Goal: Task Accomplishment & Management: Use online tool/utility

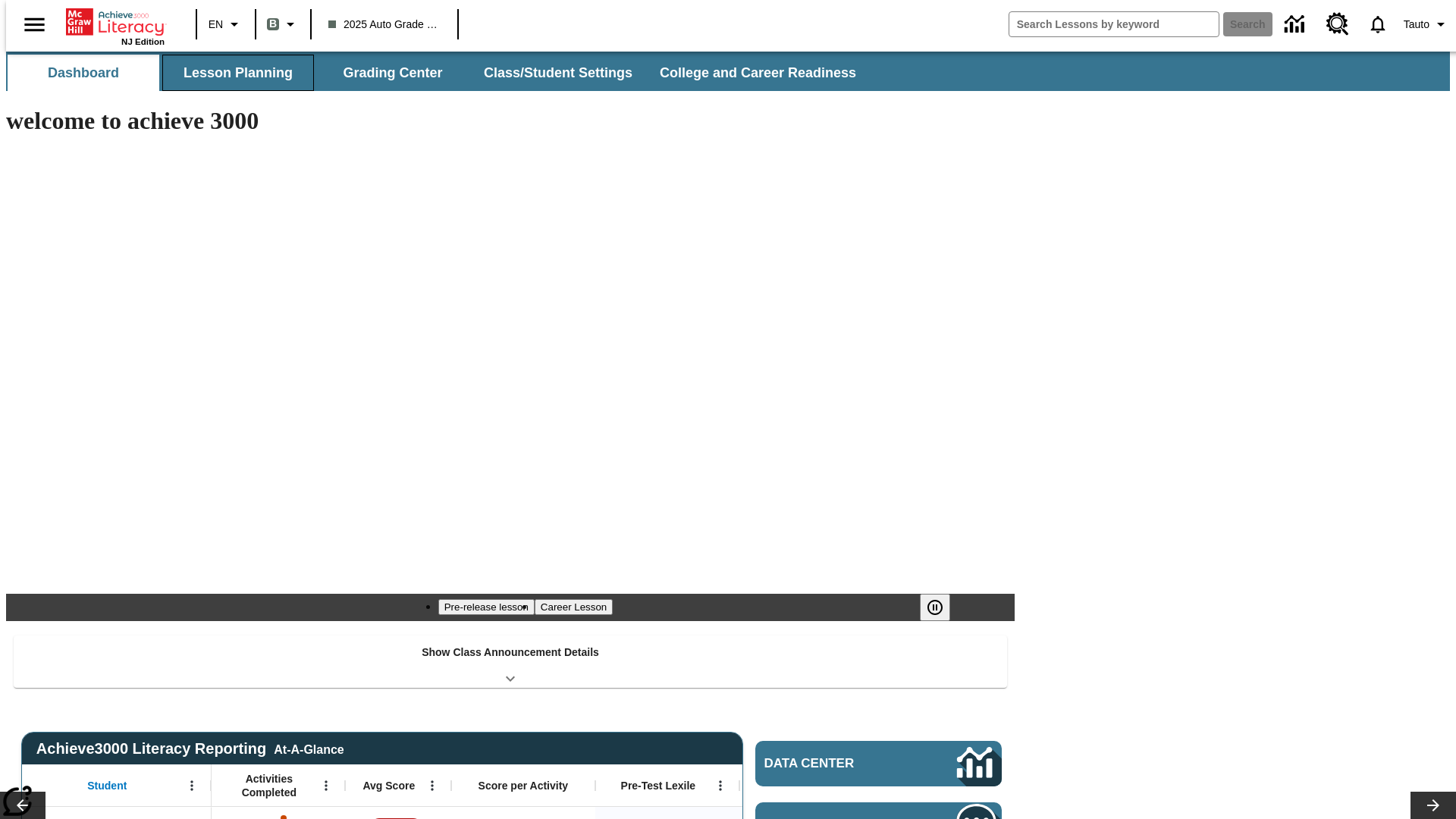
click at [232, 73] on button "Lesson Planning" at bounding box center [238, 72] width 151 height 37
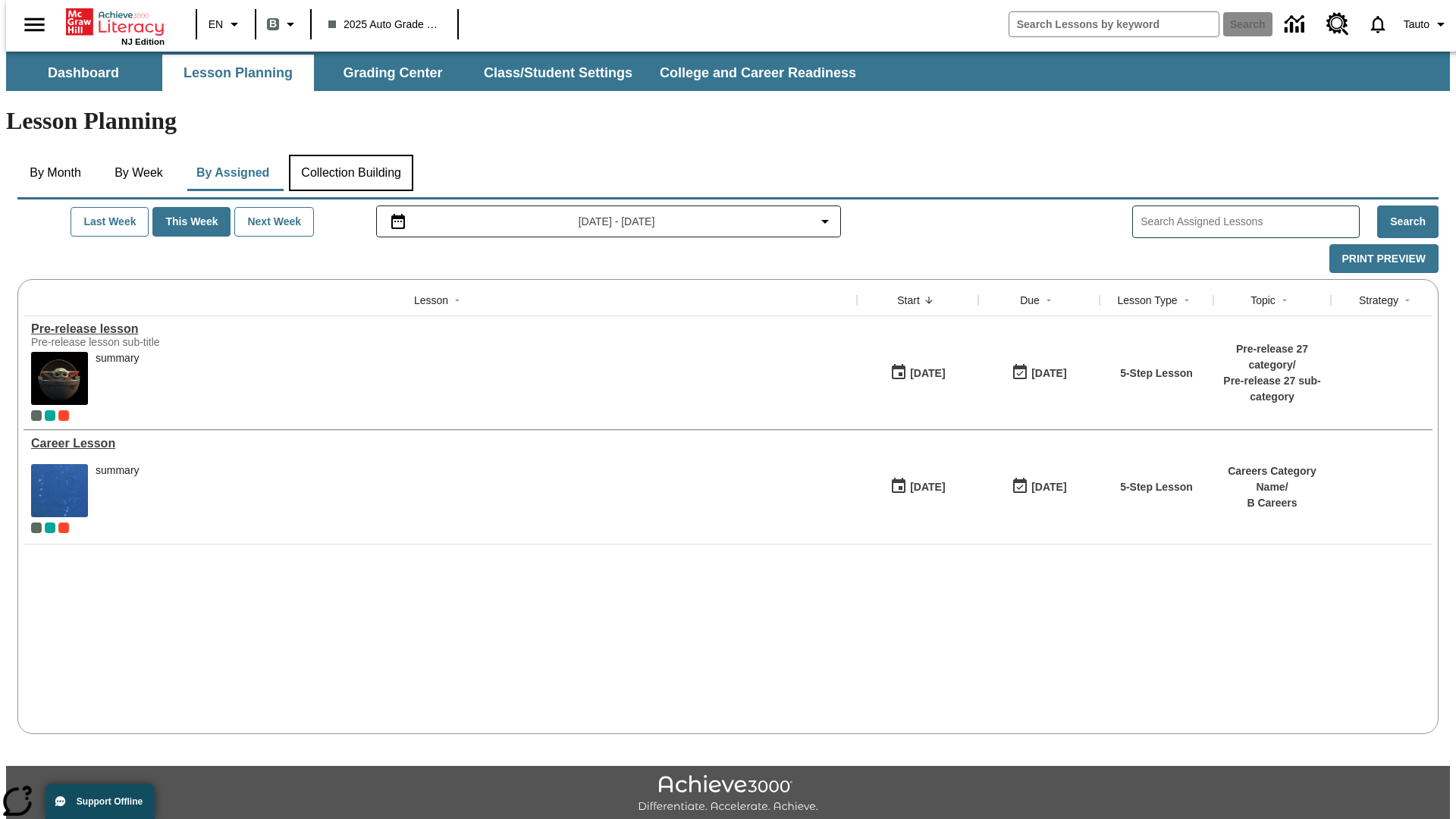
click at [351, 155] on button "Collection Building" at bounding box center [351, 173] width 124 height 37
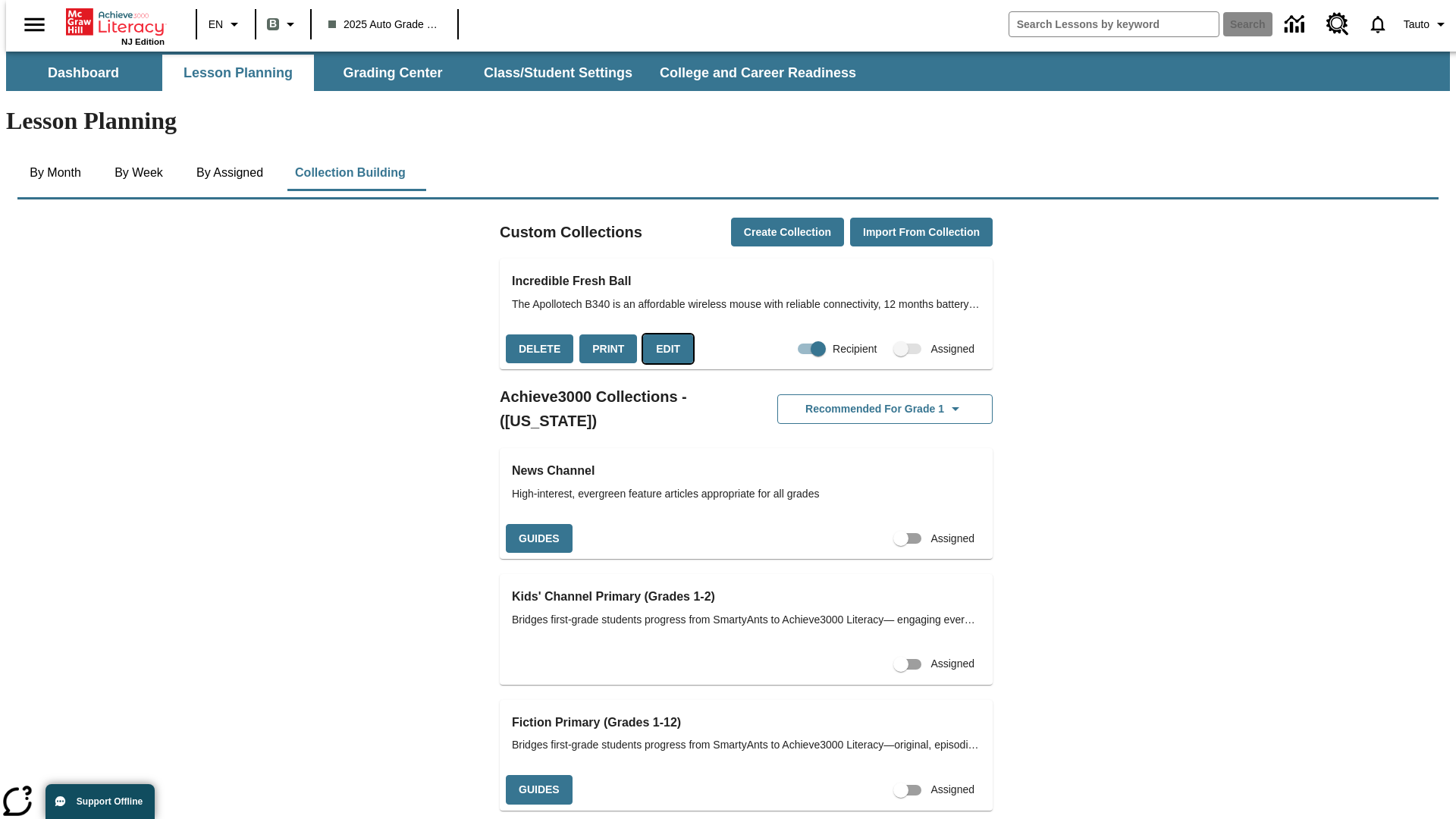
click at [663, 335] on button "Edit" at bounding box center [668, 349] width 50 height 30
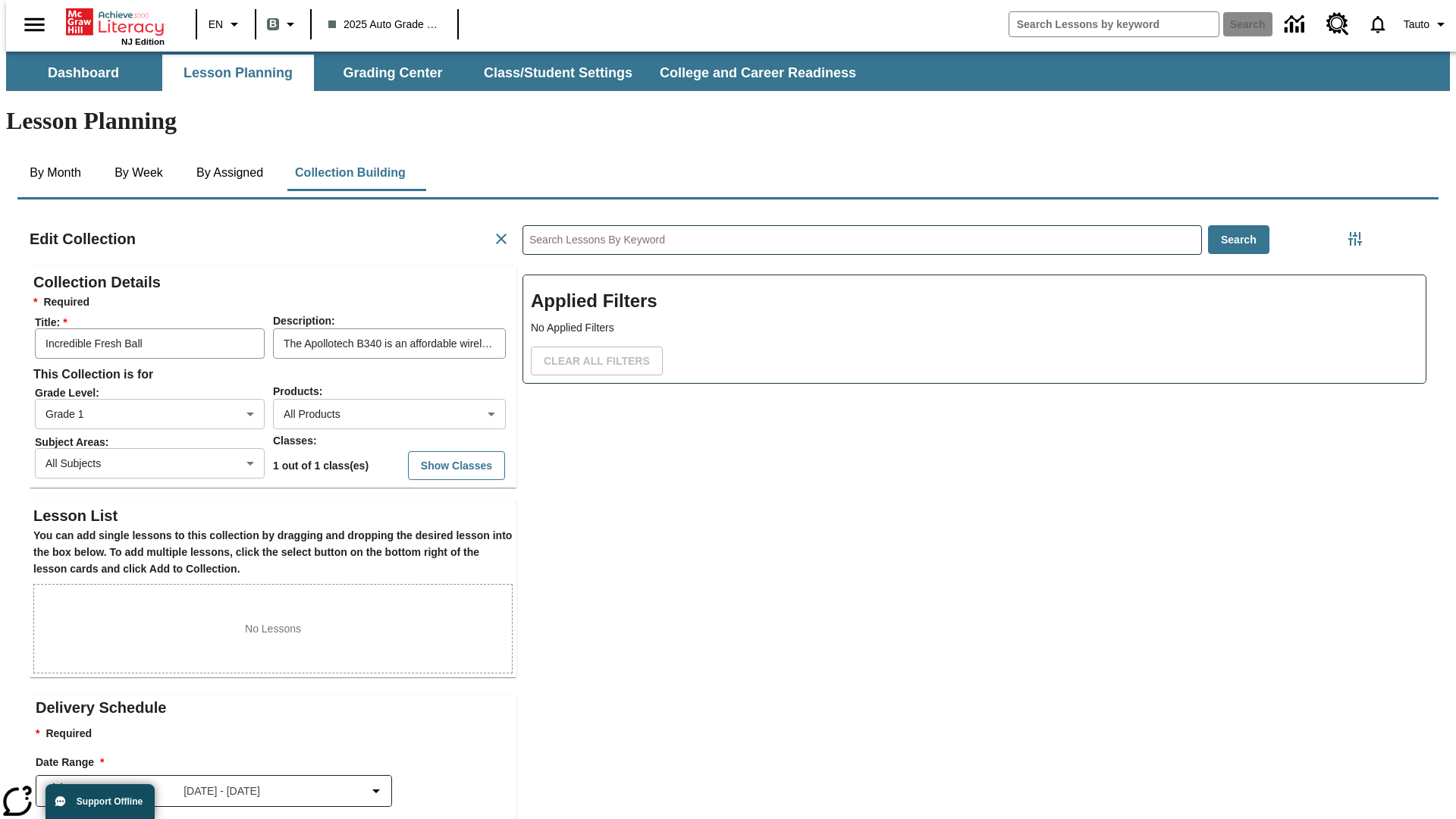
click at [365, 358] on body "Skip to main content NJ Edition EN B 2025 Auto Grade 1 B Search 0 Tauto Dashboa…" at bounding box center [728, 527] width 1444 height 951
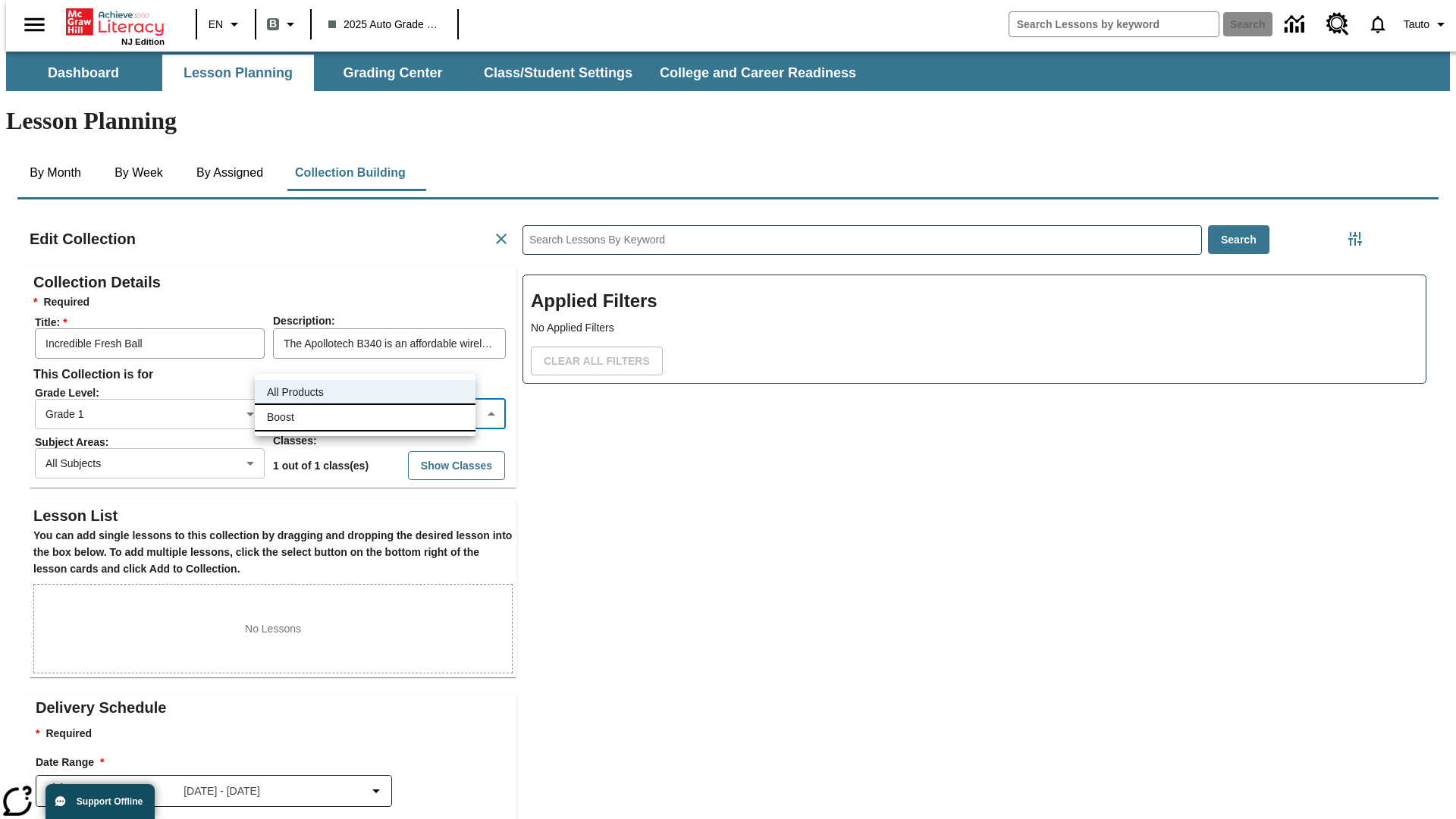
click at [365, 417] on li "Boost" at bounding box center [364, 417] width 220 height 25
type input "12"
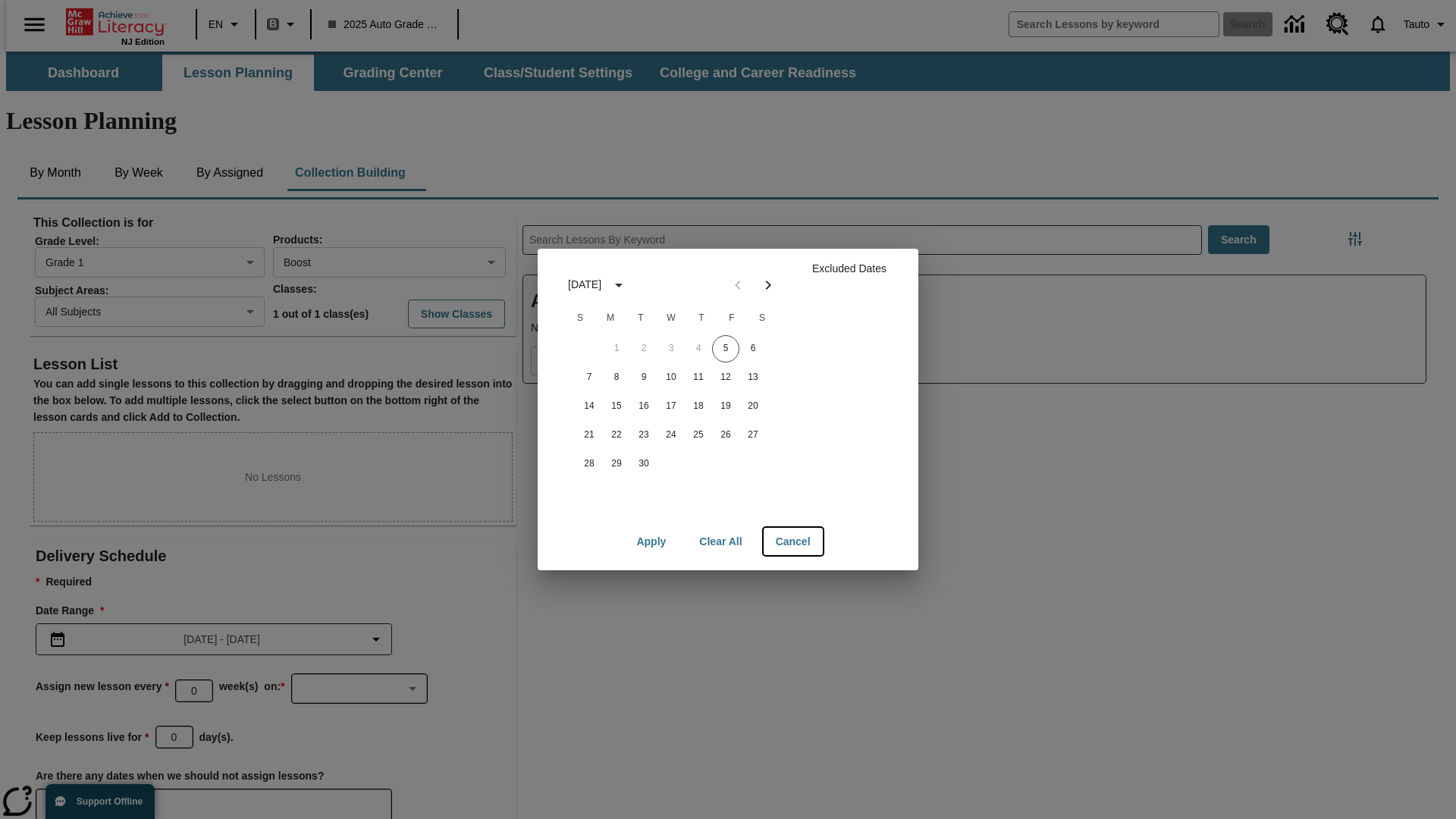
click at [792, 541] on button "Cancel" at bounding box center [793, 541] width 60 height 28
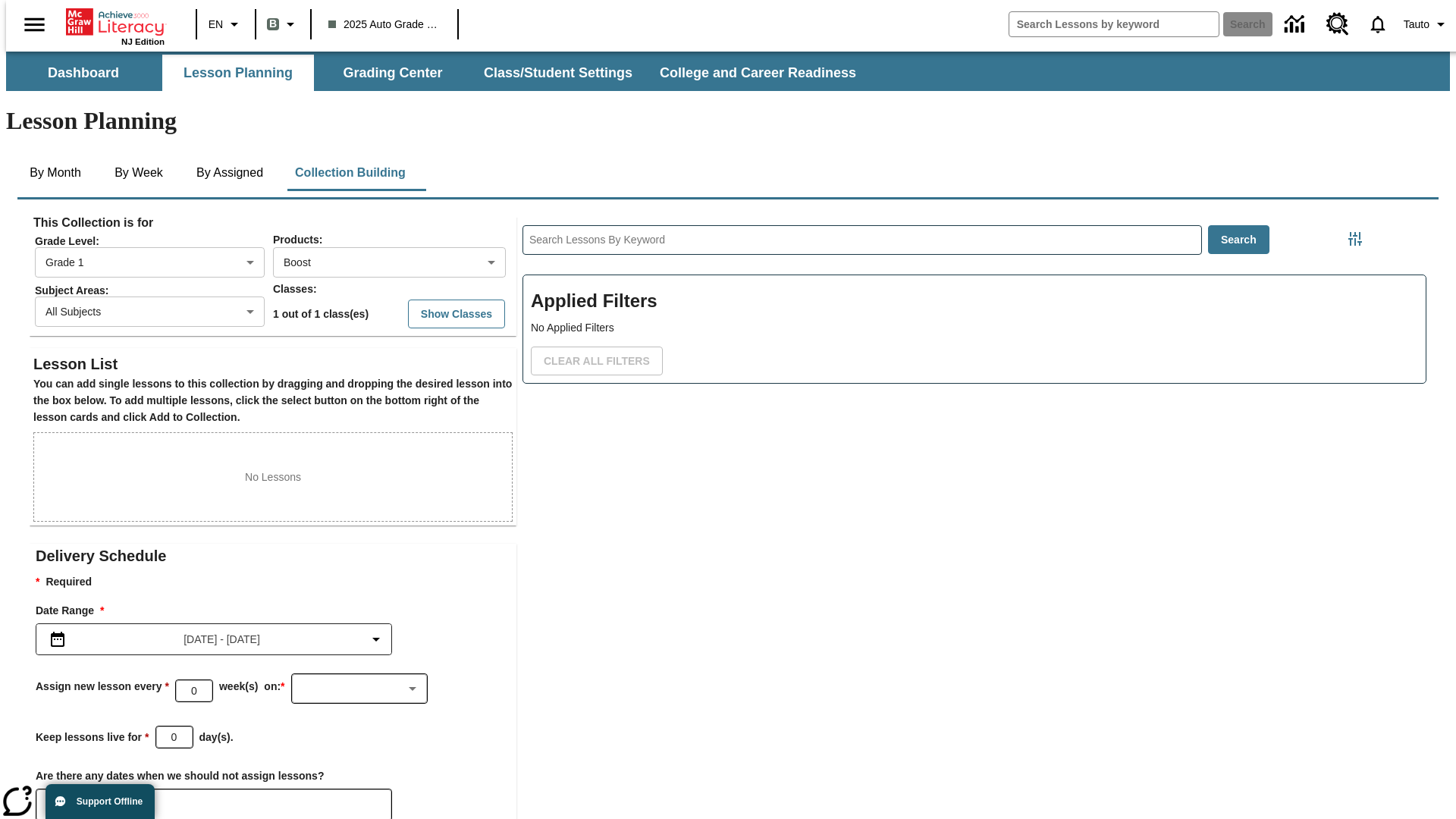
click at [56, 798] on icon "Choose Dates" at bounding box center [62, 805] width 14 height 15
